Goal: Find specific page/section: Find specific page/section

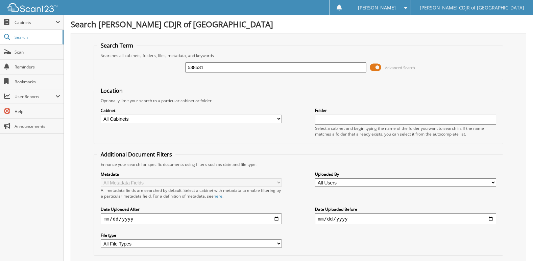
type input "538531"
click at [205, 70] on input "538531" at bounding box center [275, 67] width 181 height 10
type input "538518"
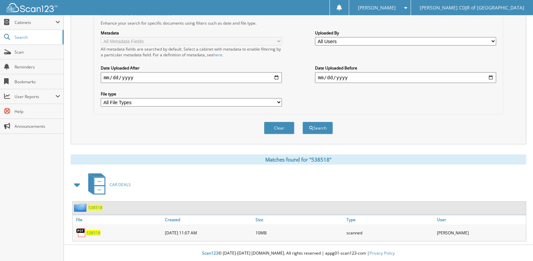
scroll to position [143, 0]
click at [92, 233] on span "538518" at bounding box center [93, 233] width 14 height 6
click at [99, 208] on span "538518" at bounding box center [95, 207] width 14 height 6
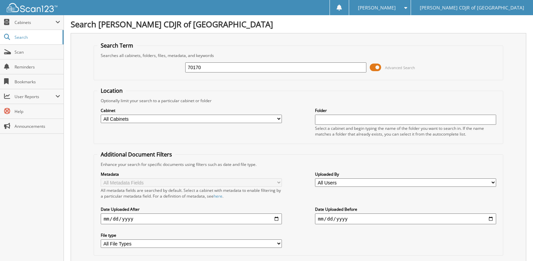
type input "70170"
click at [25, 20] on span "Cabinets" at bounding box center [35, 23] width 41 height 6
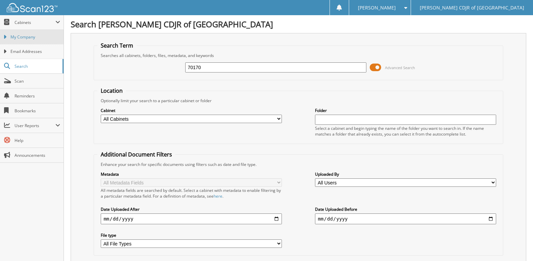
click at [13, 35] on span "My Company" at bounding box center [35, 37] width 50 height 6
